Goal: Information Seeking & Learning: Learn about a topic

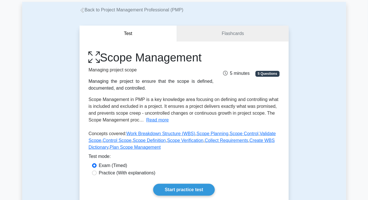
scroll to position [77, 0]
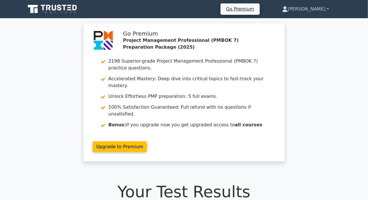
click at [315, 9] on link "[PERSON_NAME]" at bounding box center [306, 8] width 74 height 11
click at [308, 6] on link "[PERSON_NAME]" at bounding box center [306, 8] width 74 height 11
click at [298, 22] on link "Profile" at bounding box center [291, 22] width 45 height 9
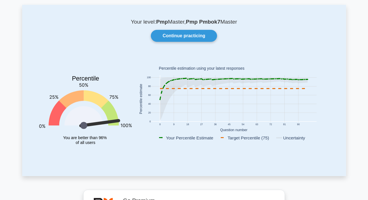
scroll to position [26, 0]
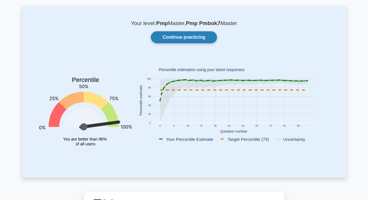
click at [196, 37] on link "Continue practicing" at bounding box center [184, 37] width 66 height 12
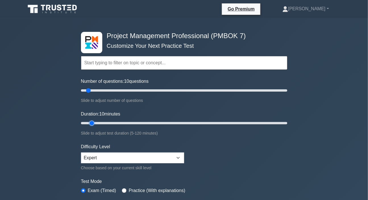
click at [96, 122] on input "Duration: 10 minutes" at bounding box center [184, 123] width 206 height 7
type input "15"
click at [99, 123] on input "Duration: 15 minutes" at bounding box center [184, 123] width 206 height 7
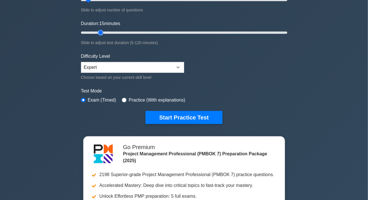
scroll to position [103, 0]
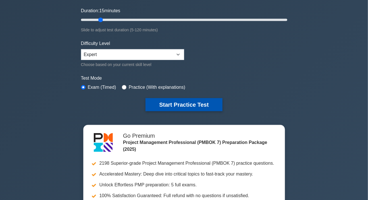
click at [173, 102] on button "Start Practice Test" at bounding box center [183, 104] width 77 height 13
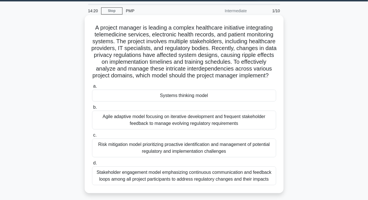
scroll to position [26, 0]
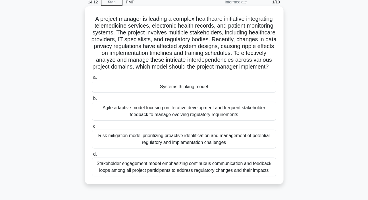
click at [176, 93] on div "Systems thinking model" at bounding box center [184, 87] width 184 height 12
click at [92, 79] on input "a. Systems thinking model" at bounding box center [92, 78] width 0 height 4
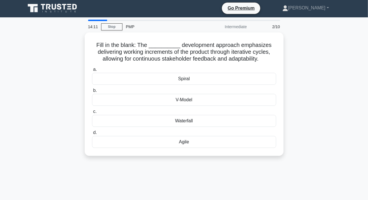
scroll to position [0, 0]
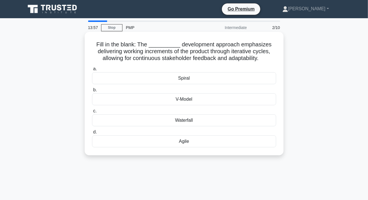
click at [185, 79] on div "Spiral" at bounding box center [184, 78] width 184 height 12
click at [92, 71] on input "a. Spiral" at bounding box center [92, 69] width 0 height 4
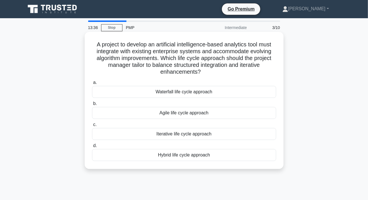
click at [178, 156] on div "Hybrid life cycle approach" at bounding box center [184, 155] width 184 height 12
click at [92, 147] on input "d. Hybrid life cycle approach" at bounding box center [92, 146] width 0 height 4
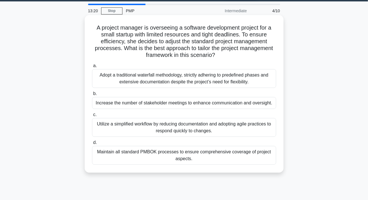
scroll to position [26, 0]
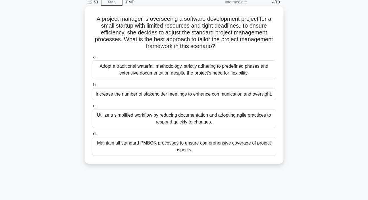
click at [174, 120] on div "Utilize a simplified workflow by reducing documentation and adopting agile prac…" at bounding box center [184, 118] width 184 height 19
click at [92, 108] on input "c. Utilize a simplified workflow by reducing documentation and adopting agile p…" at bounding box center [92, 106] width 0 height 4
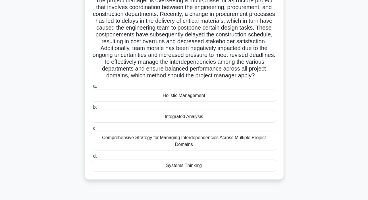
scroll to position [51, 0]
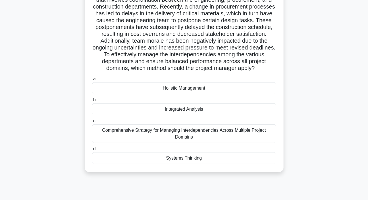
click at [172, 154] on div "Systems Thinking" at bounding box center [184, 158] width 184 height 12
click at [92, 151] on input "d. Systems Thinking" at bounding box center [92, 149] width 0 height 4
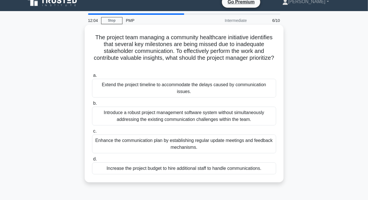
scroll to position [0, 0]
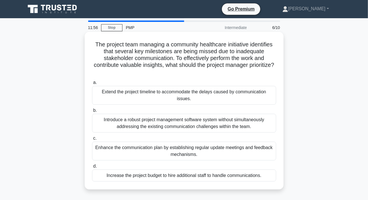
click at [253, 51] on h5 "The project team managing a community healthcare initiative identifies that sev…" at bounding box center [184, 58] width 185 height 35
click at [106, 55] on h5 "The project team managing a community healthcare initiative identifies that sev…" at bounding box center [184, 58] width 185 height 35
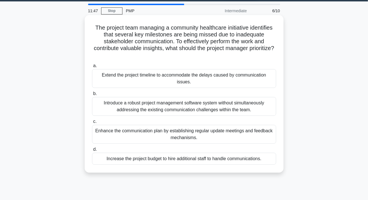
scroll to position [26, 0]
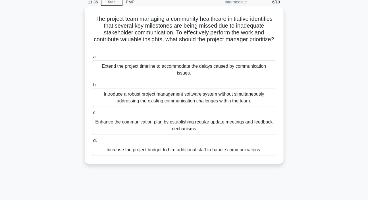
click at [160, 118] on div "Enhance the communication plan by establishing regular update meetings and feed…" at bounding box center [184, 125] width 184 height 19
click at [92, 115] on input "c. Enhance the communication plan by establishing regular update meetings and f…" at bounding box center [92, 113] width 0 height 4
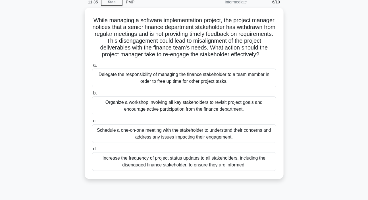
click at [160, 115] on div "Organize a workshop involving all key stakeholders to revisit project goals and…" at bounding box center [184, 105] width 184 height 19
click at [92, 95] on input "b. Organize a workshop involving all key stakeholders to revisit project goals …" at bounding box center [92, 93] width 0 height 4
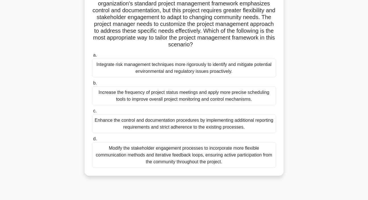
scroll to position [77, 0]
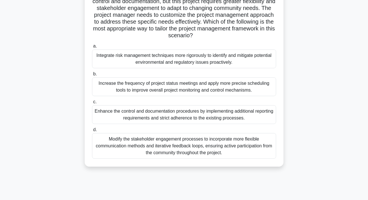
click at [194, 149] on div "Modify the stakeholder engagement processes to incorporate more flexible commun…" at bounding box center [184, 146] width 184 height 26
click at [92, 132] on input "d. Modify the stakeholder engagement processes to incorporate more flexible com…" at bounding box center [92, 130] width 0 height 4
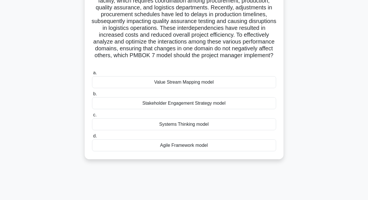
scroll to position [51, 0]
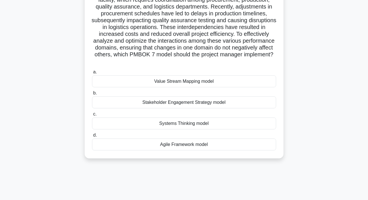
click at [180, 124] on div "Systems Thinking model" at bounding box center [184, 123] width 184 height 12
click at [92, 116] on input "c. Systems Thinking model" at bounding box center [92, 114] width 0 height 4
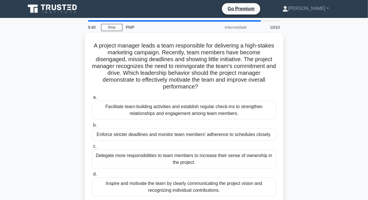
scroll to position [0, 0]
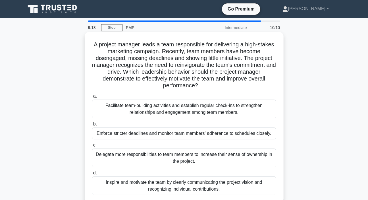
click at [183, 109] on div "Facilitate team-building activities and establish regular check-ins to strength…" at bounding box center [184, 108] width 184 height 19
click at [92, 98] on input "a. Facilitate team-building activities and establish regular check-ins to stren…" at bounding box center [92, 96] width 0 height 4
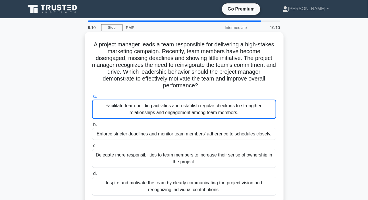
scroll to position [17, 0]
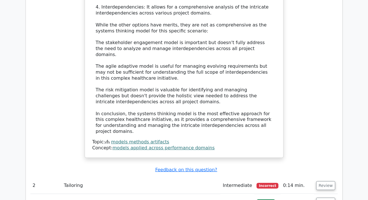
scroll to position [853, 0]
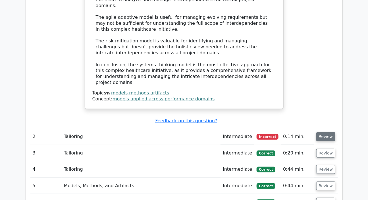
click at [327, 132] on button "Review" at bounding box center [325, 136] width 19 height 9
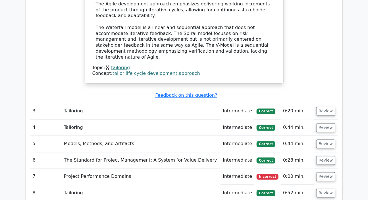
scroll to position [1137, 0]
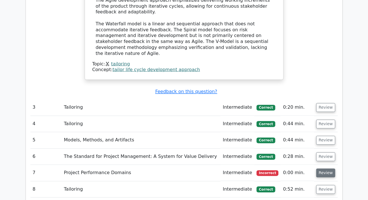
click at [323, 169] on button "Review" at bounding box center [325, 173] width 19 height 9
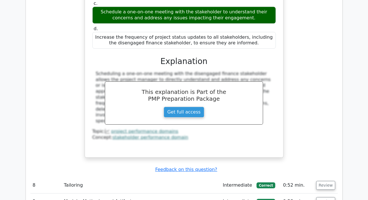
scroll to position [1472, 0]
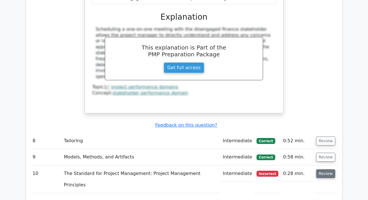
click at [322, 169] on button "Review" at bounding box center [325, 173] width 19 height 9
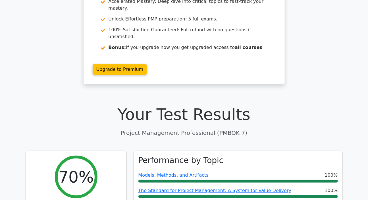
scroll to position [0, 0]
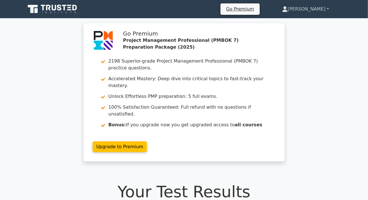
click at [310, 10] on link "[PERSON_NAME]" at bounding box center [306, 8] width 74 height 11
click at [300, 23] on link "Profile" at bounding box center [291, 22] width 45 height 9
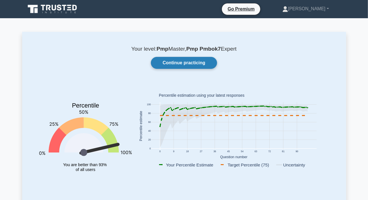
click at [190, 62] on link "Continue practicing" at bounding box center [184, 63] width 66 height 12
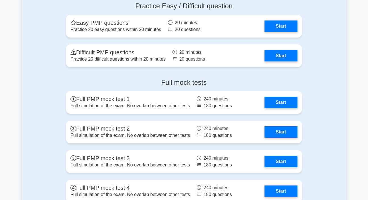
scroll to position [672, 0]
